Goal: Information Seeking & Learning: Learn about a topic

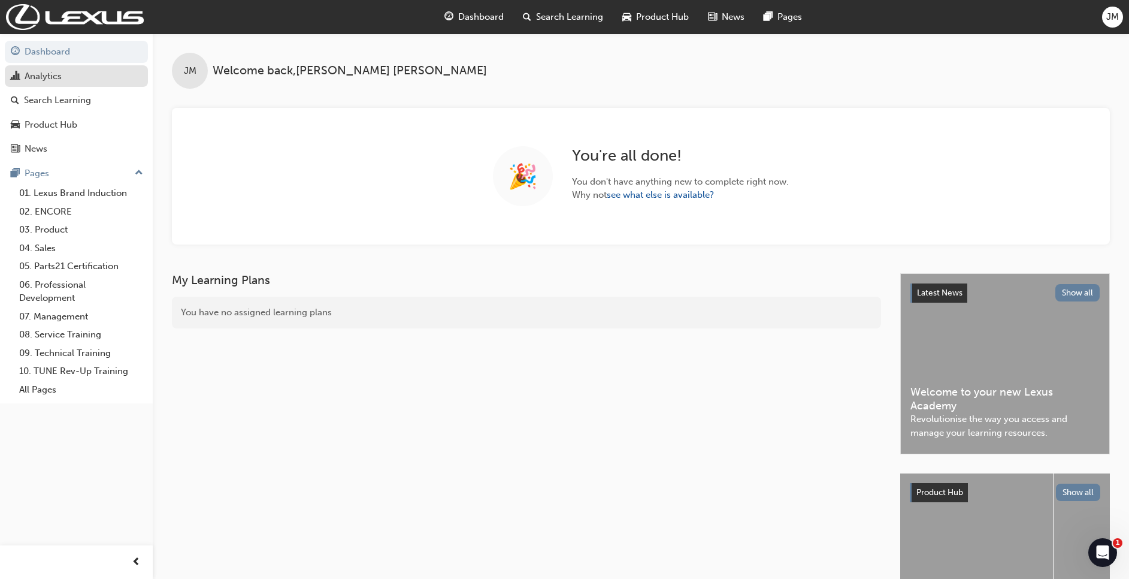
click at [84, 74] on div "Analytics" at bounding box center [76, 76] width 131 height 15
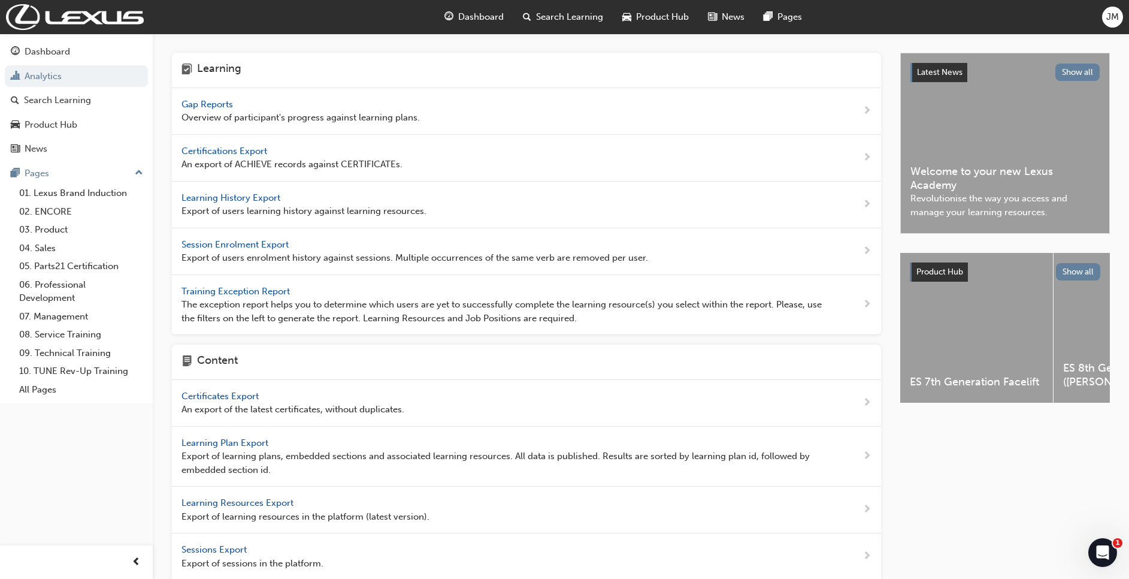
click at [205, 99] on span "Gap Reports" at bounding box center [209, 104] width 54 height 11
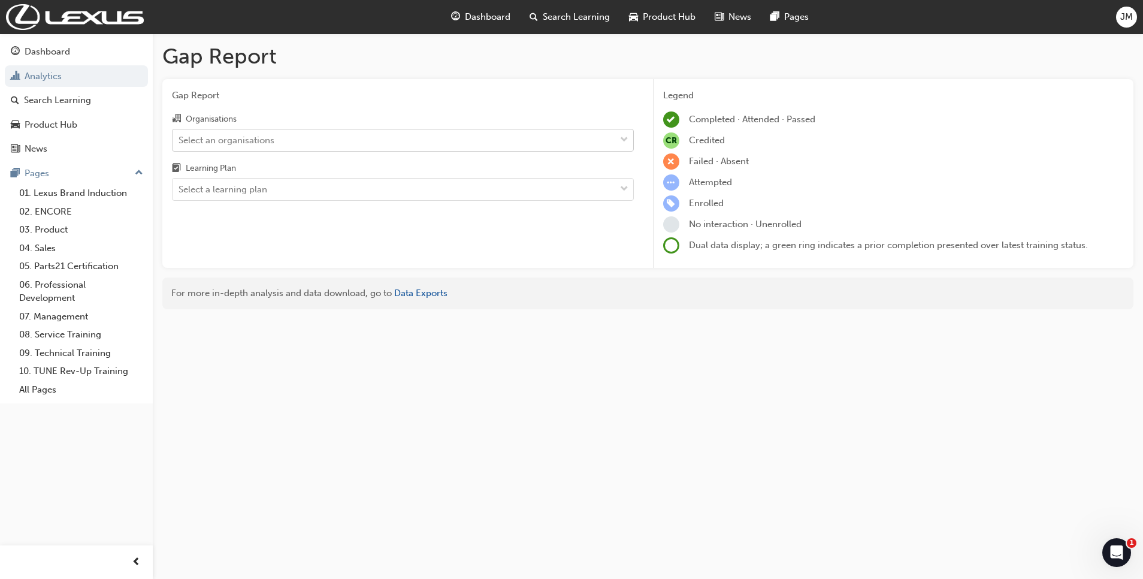
click at [277, 143] on div "Select an organisations" at bounding box center [394, 139] width 443 height 21
click at [180, 143] on input "Organisations Select an organisations" at bounding box center [179, 139] width 1 height 10
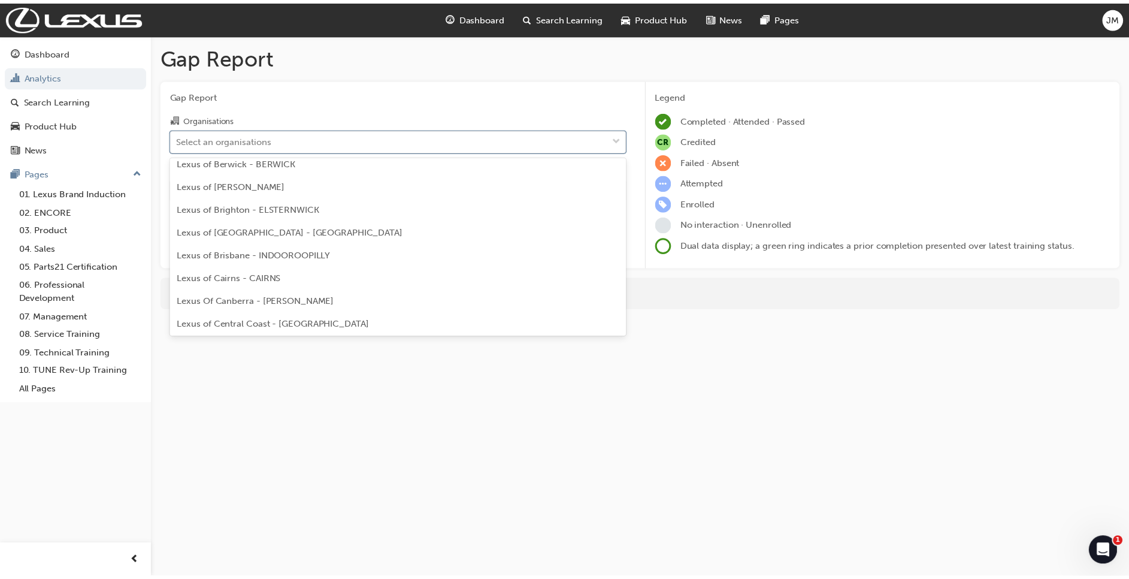
scroll to position [107, 0]
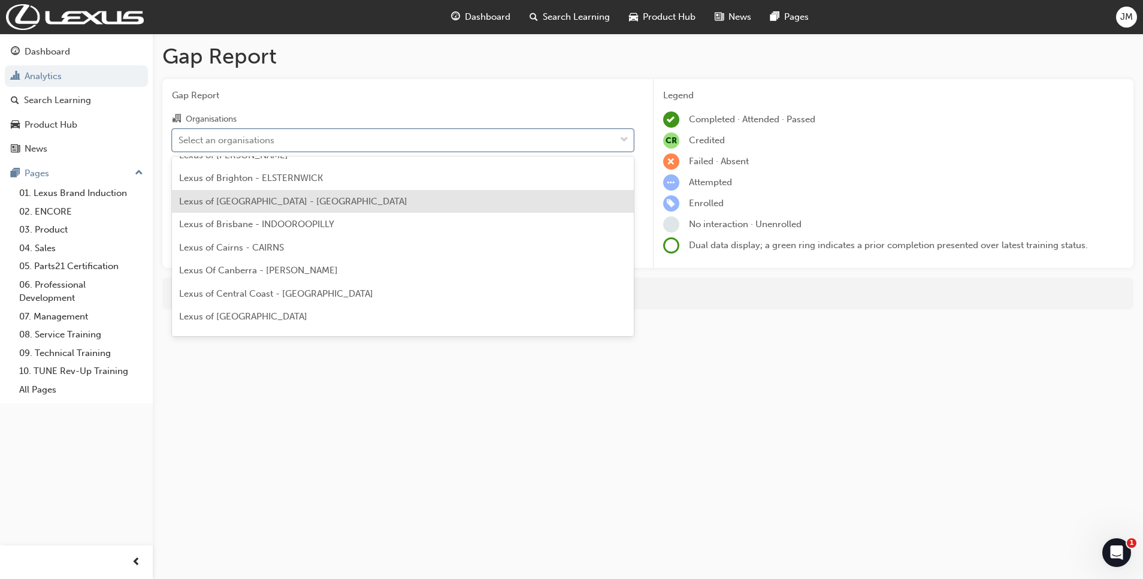
click at [332, 203] on span "Lexus of [GEOGRAPHIC_DATA] - [GEOGRAPHIC_DATA]" at bounding box center [293, 201] width 228 height 11
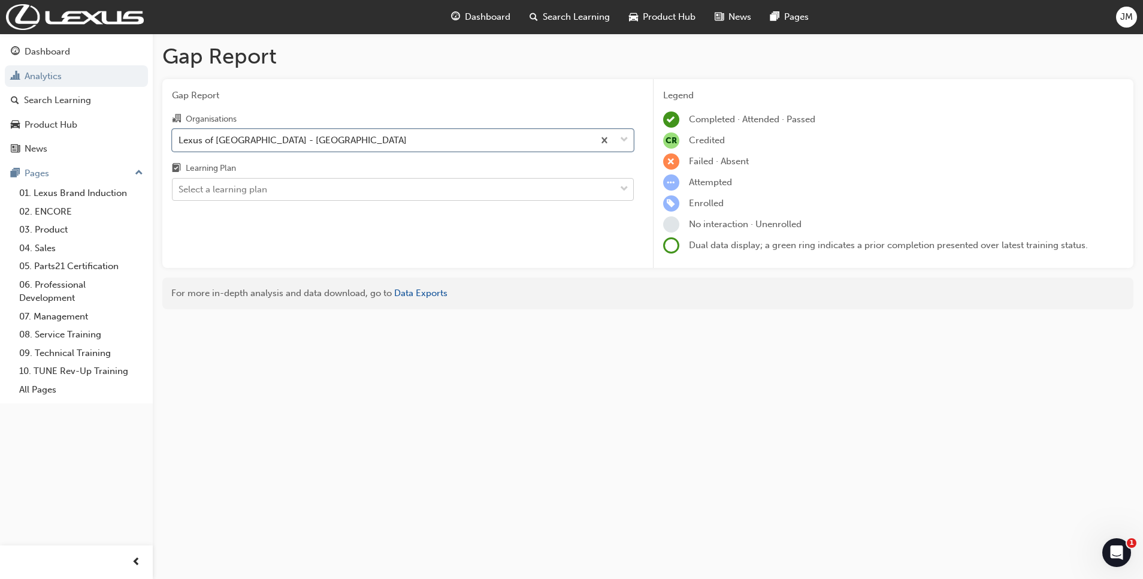
click at [487, 198] on div "Select a learning plan" at bounding box center [394, 189] width 443 height 21
click at [180, 194] on input "Learning Plan Select a learning plan" at bounding box center [179, 189] width 1 height 10
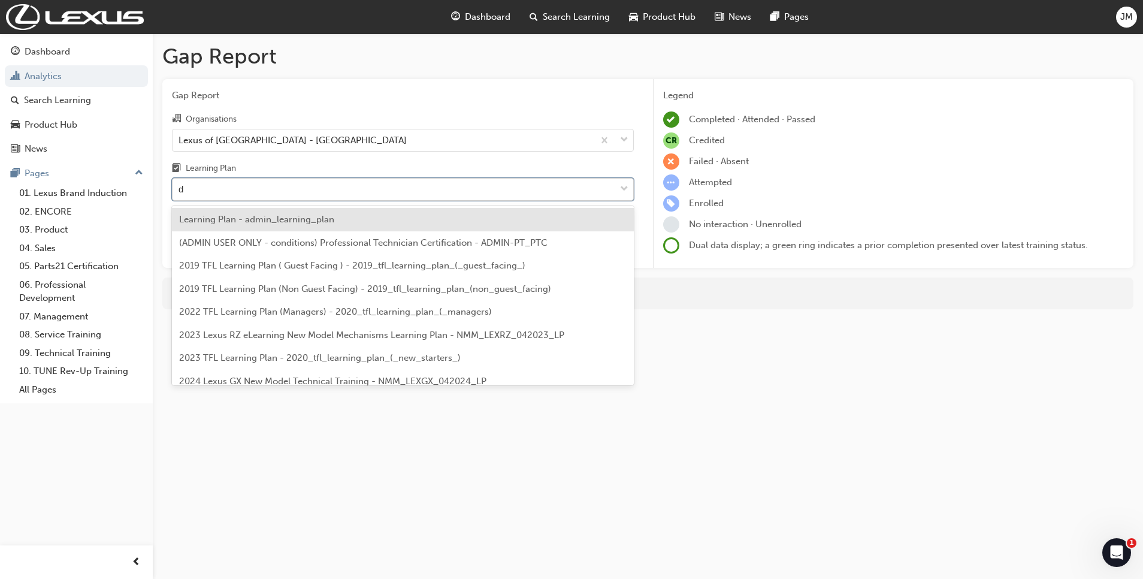
type input "dt"
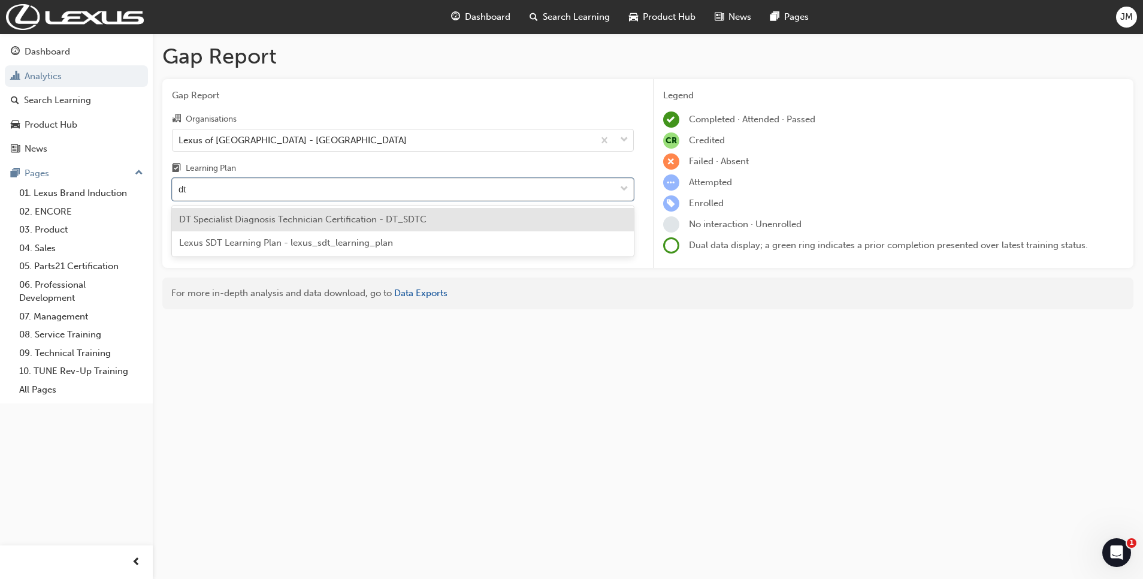
click at [380, 217] on span "DT Specialist Diagnosis Technician Certification - DT_SDTC" at bounding box center [302, 219] width 247 height 11
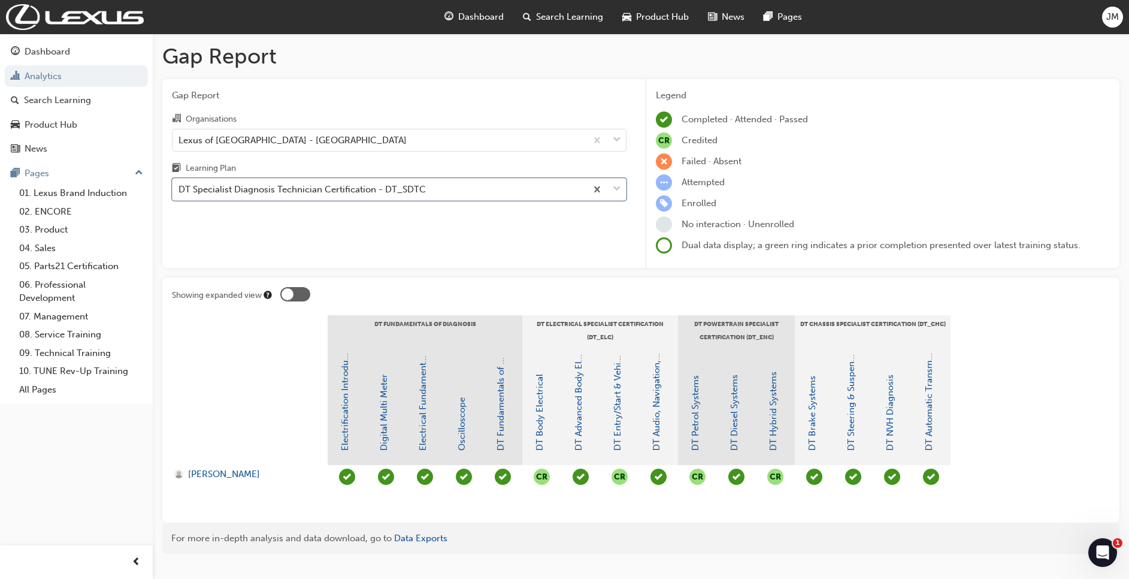
scroll to position [24, 0]
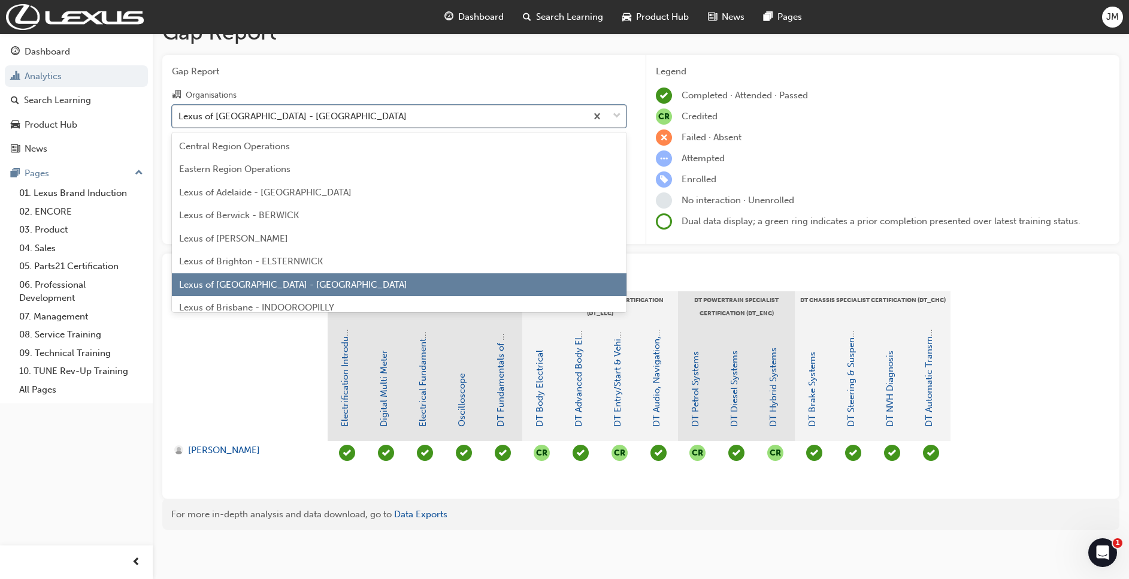
click at [527, 113] on div "Lexus of [GEOGRAPHIC_DATA] - [GEOGRAPHIC_DATA]" at bounding box center [380, 115] width 414 height 21
click at [180, 113] on input "Organisations option Lexus of Brisbane - [GEOGRAPHIC_DATA], selected. option Le…" at bounding box center [179, 115] width 1 height 10
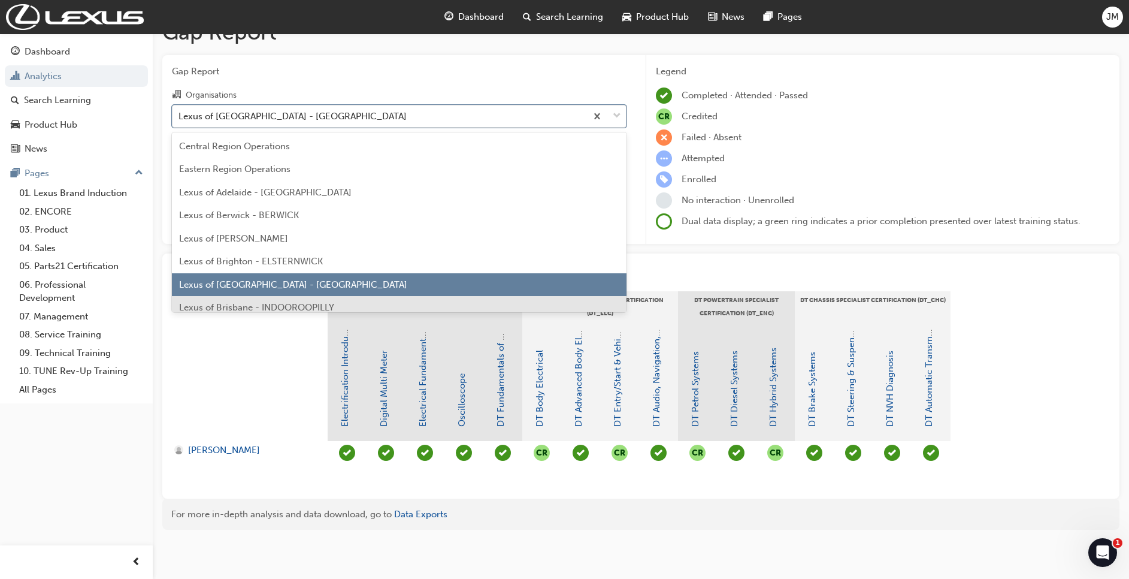
click at [338, 306] on div "Lexus of Brisbane - INDOOROOPILLY" at bounding box center [399, 307] width 455 height 23
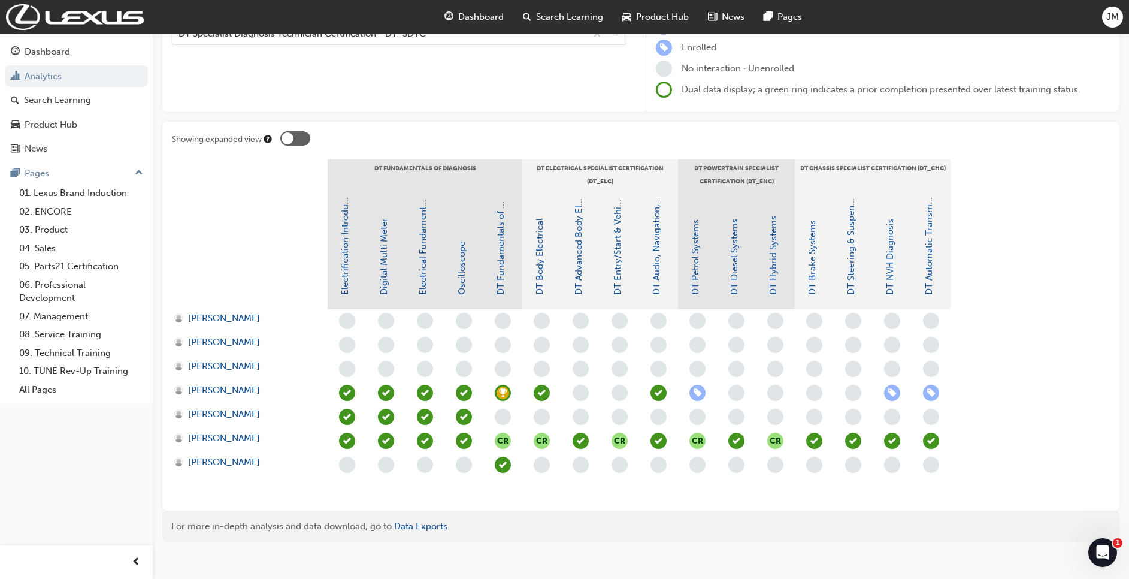
scroll to position [168, 0]
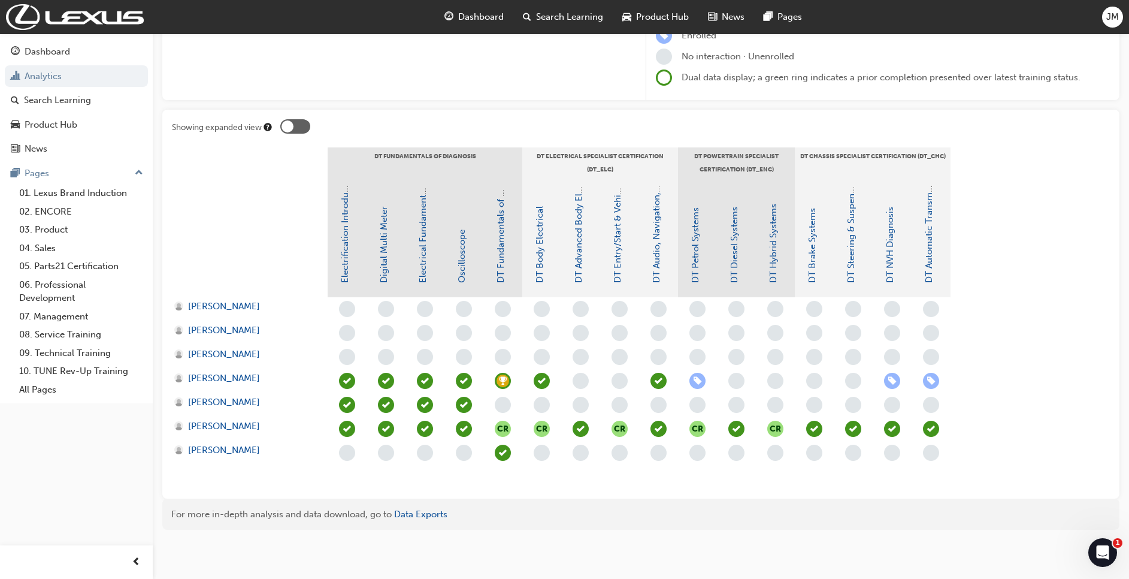
click at [501, 18] on span "Dashboard" at bounding box center [481, 17] width 46 height 14
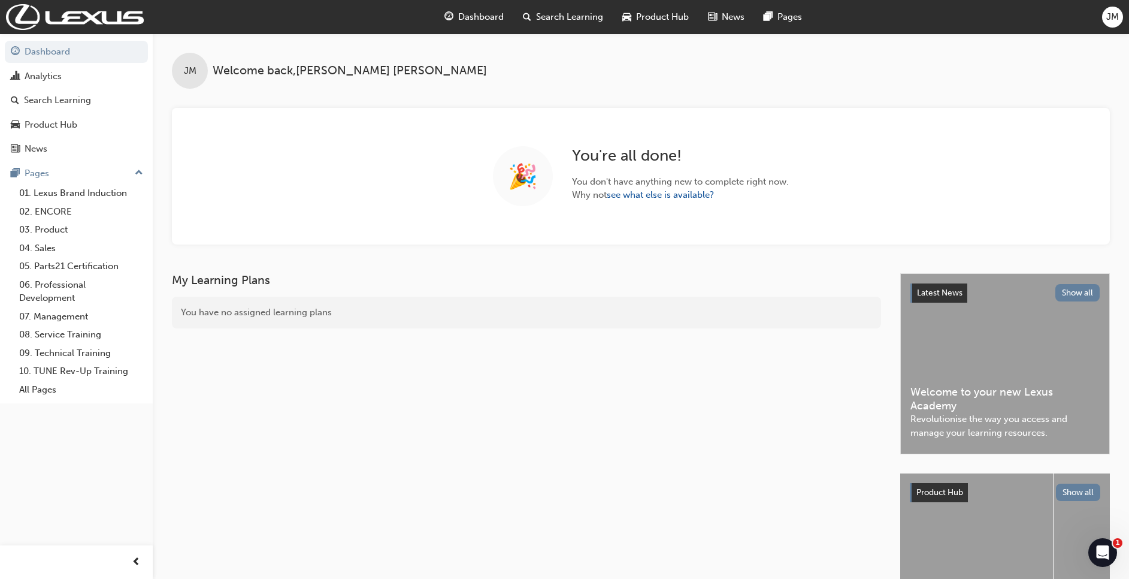
click at [556, 20] on span "Search Learning" at bounding box center [569, 17] width 67 height 14
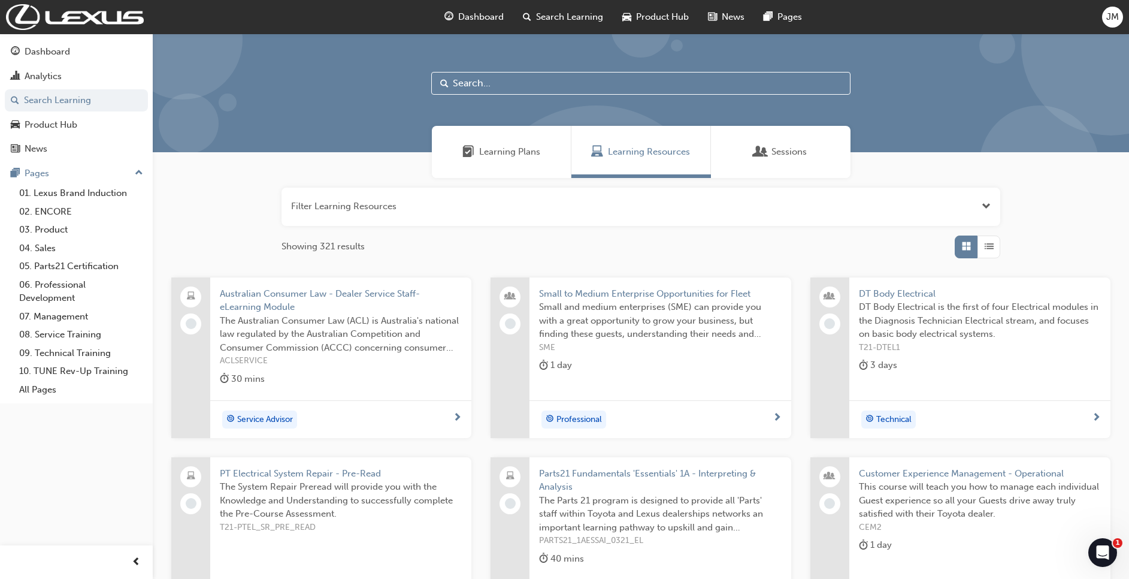
click at [519, 84] on input "text" at bounding box center [640, 83] width 419 height 23
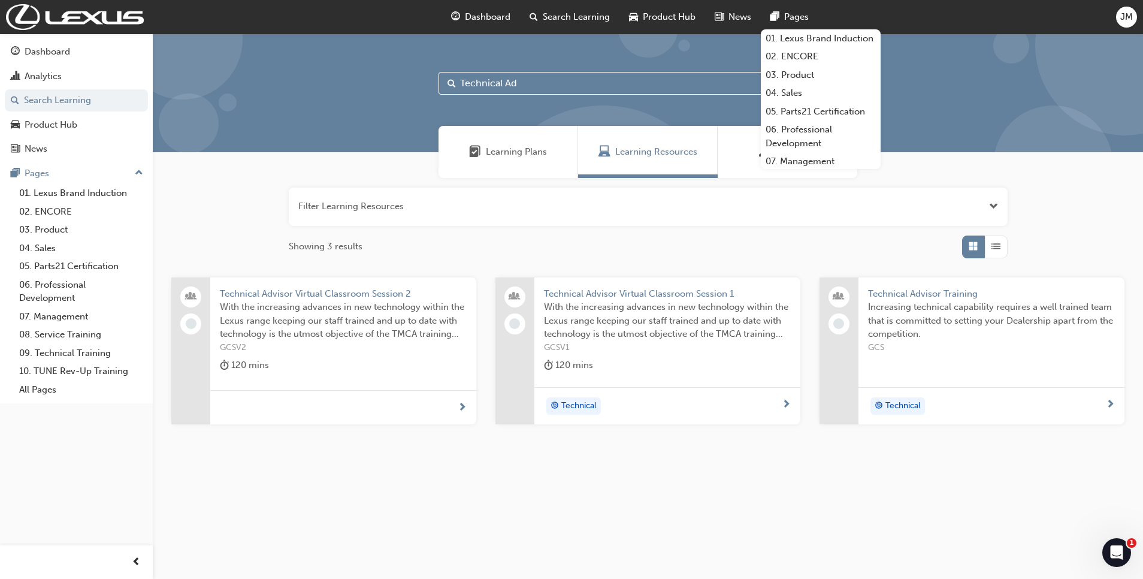
type input "Technical Ad"
click at [949, 302] on span "Increasing technical capability requires a well trained team that is committed …" at bounding box center [991, 320] width 247 height 41
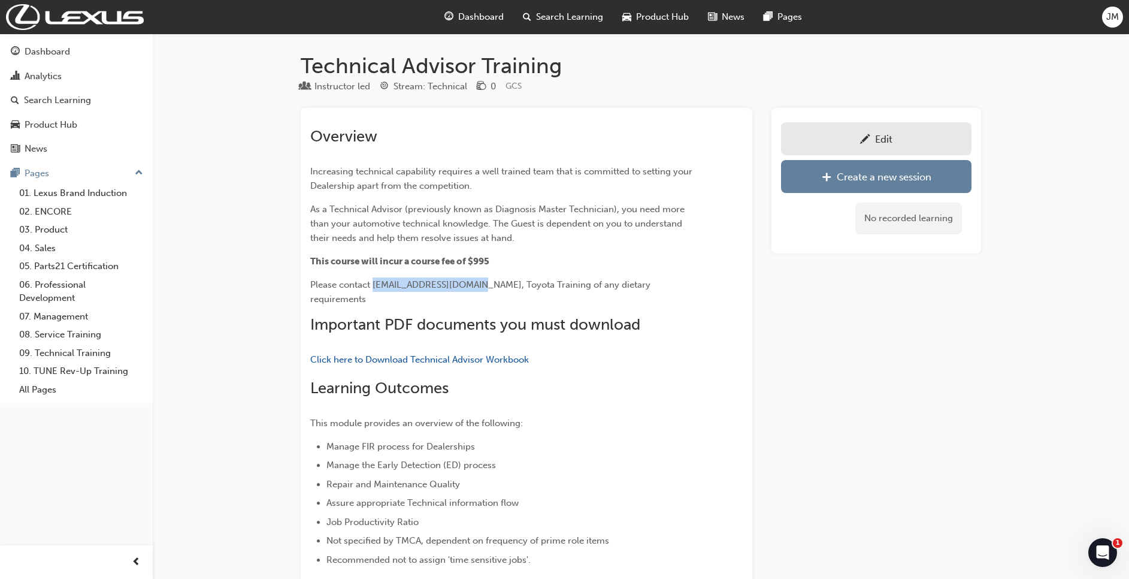
drag, startPoint x: 473, startPoint y: 284, endPoint x: 375, endPoint y: 283, distance: 97.7
click at [375, 283] on span "Please contact [EMAIL_ADDRESS][DOMAIN_NAME], Toyota Training of any dietary req…" at bounding box center [481, 291] width 343 height 25
copy span "[EMAIL_ADDRESS][DOMAIN_NAME]"
click at [906, 141] on div "Edit" at bounding box center [876, 138] width 173 height 15
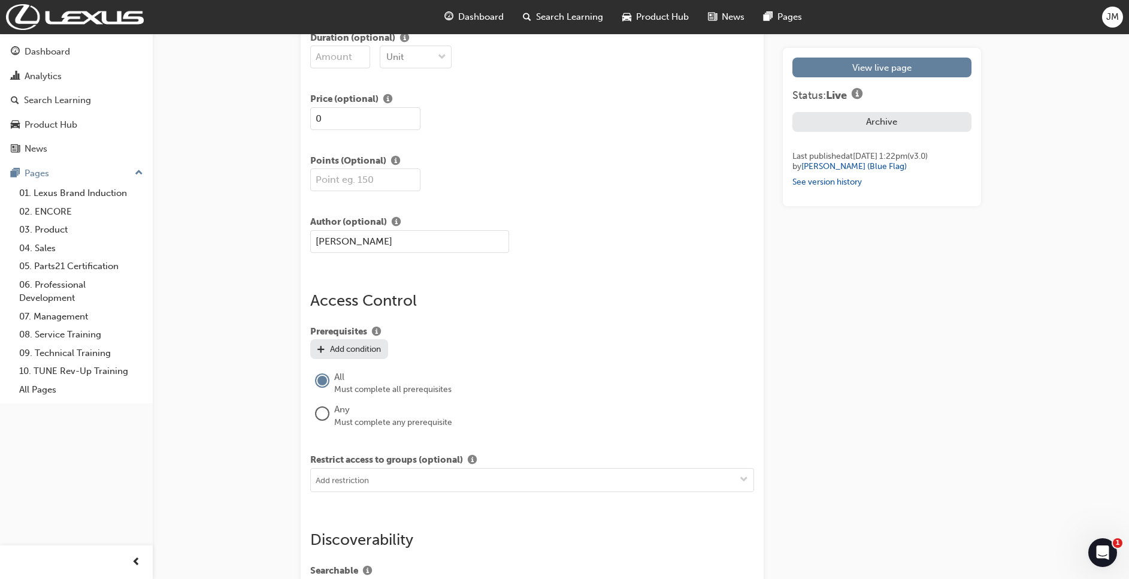
scroll to position [1156, 0]
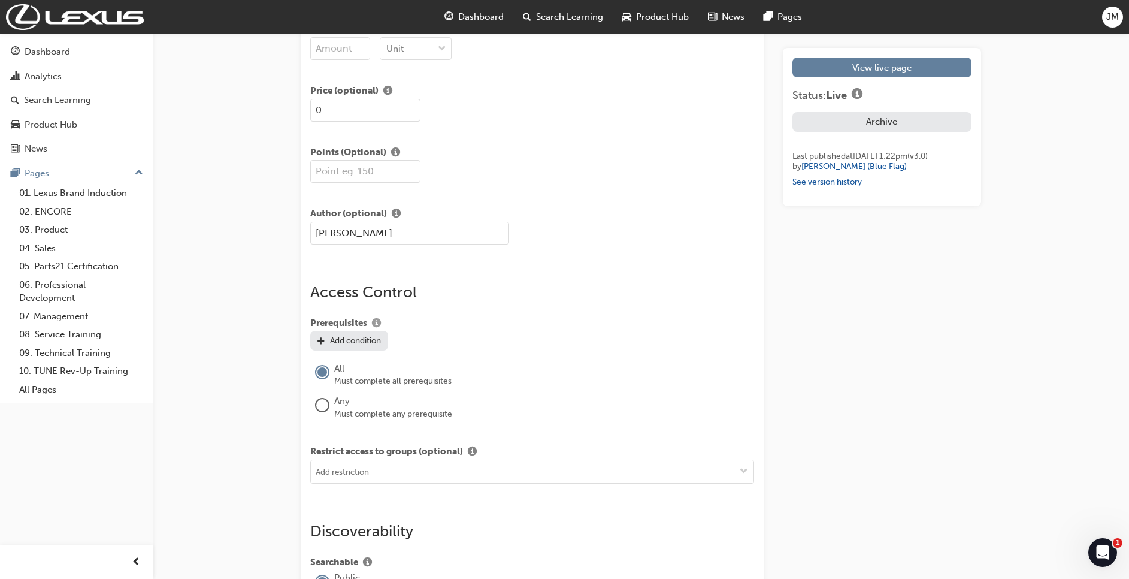
click at [380, 321] on span "info-icon" at bounding box center [376, 324] width 9 height 11
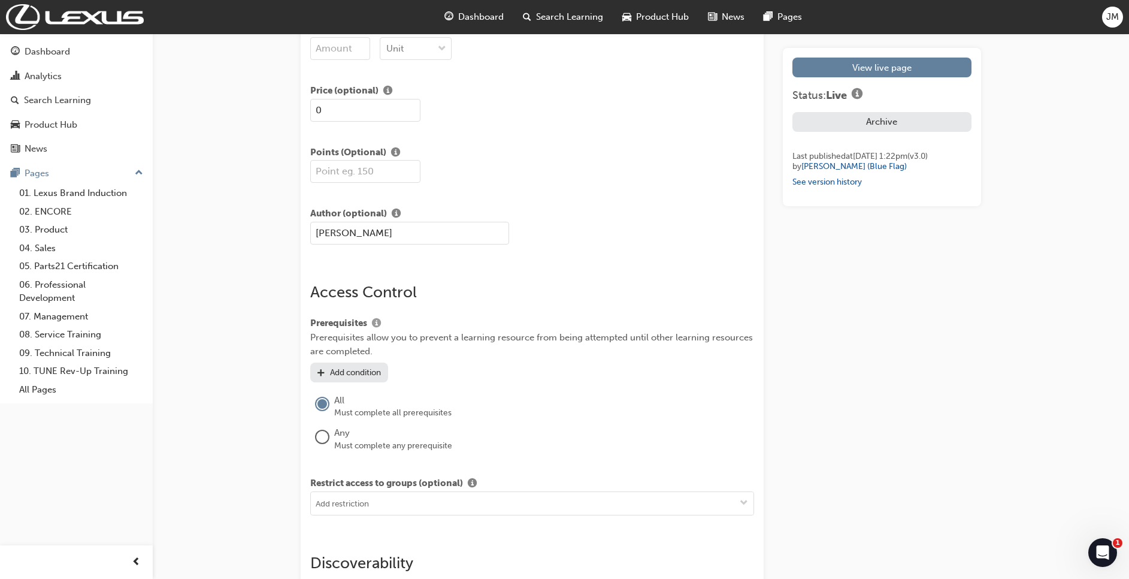
click at [377, 326] on span "info-icon" at bounding box center [376, 324] width 9 height 11
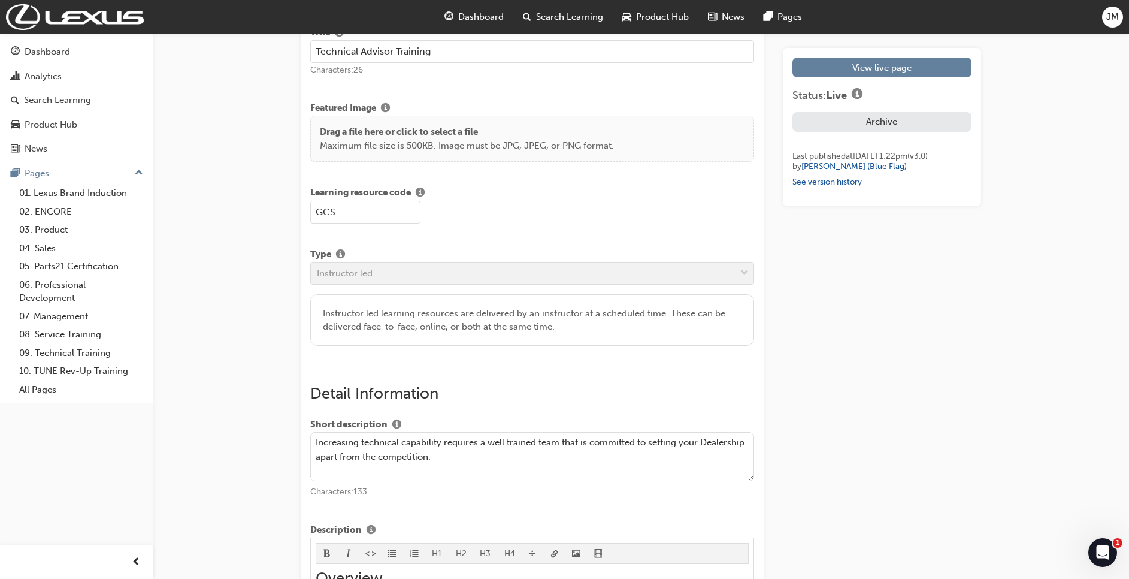
scroll to position [0, 0]
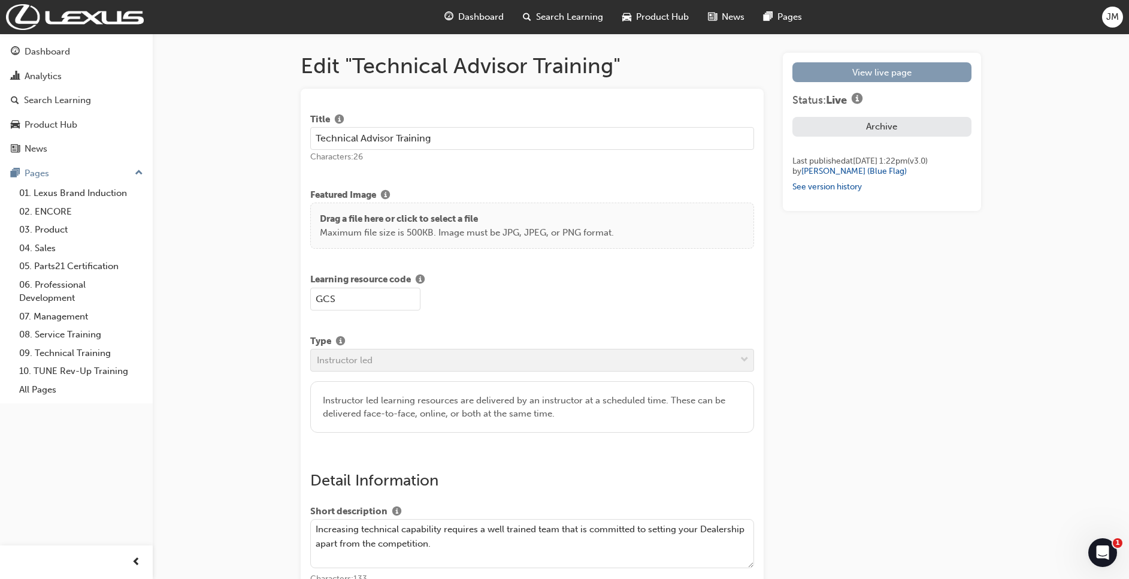
click at [861, 66] on link "View live page" at bounding box center [882, 72] width 179 height 20
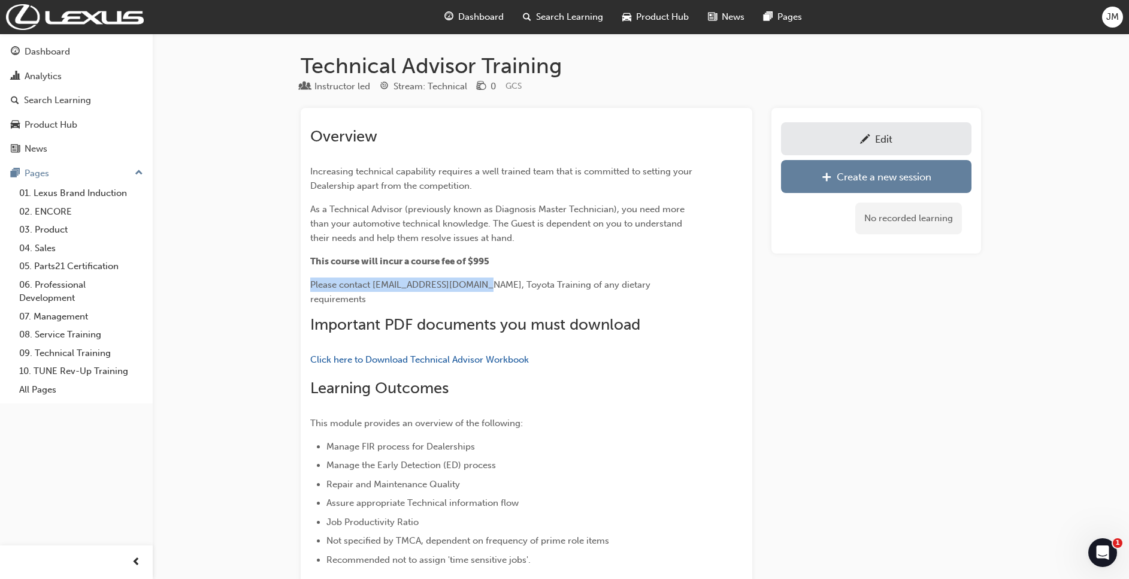
drag, startPoint x: 475, startPoint y: 288, endPoint x: 307, endPoint y: 283, distance: 168.4
copy span "Please contact [EMAIL_ADDRESS][DOMAIN_NAME],"
